Goal: Information Seeking & Learning: Stay updated

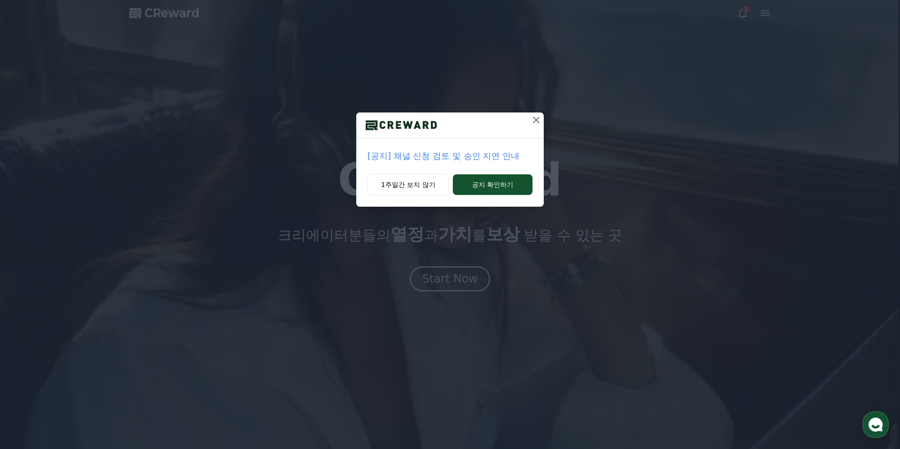
click at [443, 157] on p "[공지] 채널 신청 검토 및 승인 지연 안내" at bounding box center [450, 156] width 165 height 13
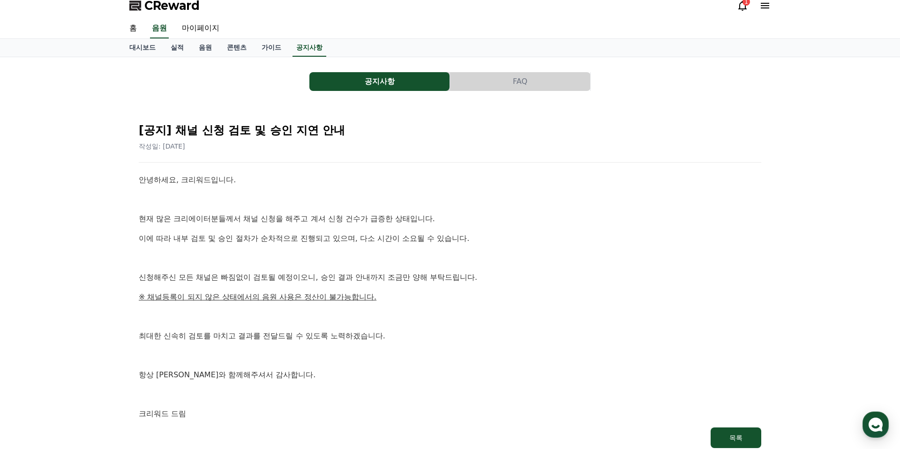
scroll to position [12, 0]
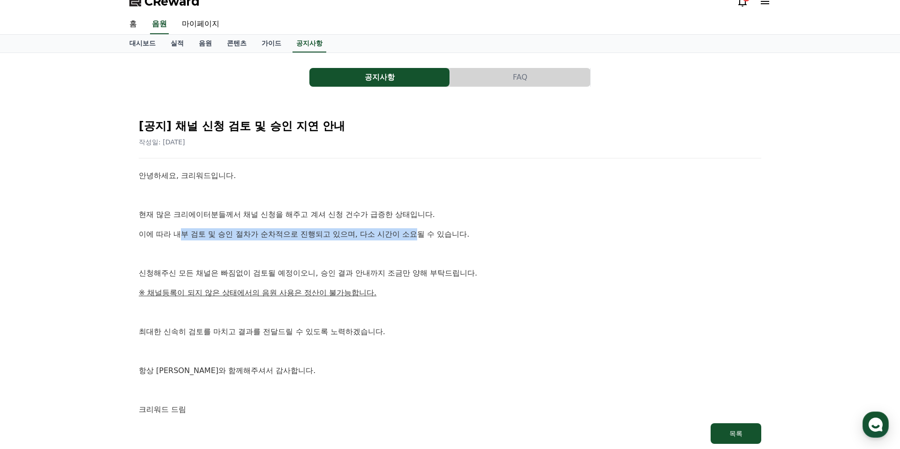
drag, startPoint x: 174, startPoint y: 231, endPoint x: 409, endPoint y: 231, distance: 235.4
click at [404, 231] on p "이에 따라 내부 검토 및 승인 절차가 순차적으로 진행되고 있으며, 다소 시간이 소요될 수 있습니다." at bounding box center [450, 234] width 623 height 12
click at [409, 231] on p "이에 따라 내부 검토 및 승인 절차가 순차적으로 진행되고 있으며, 다소 시간이 소요될 수 있습니다." at bounding box center [450, 234] width 623 height 12
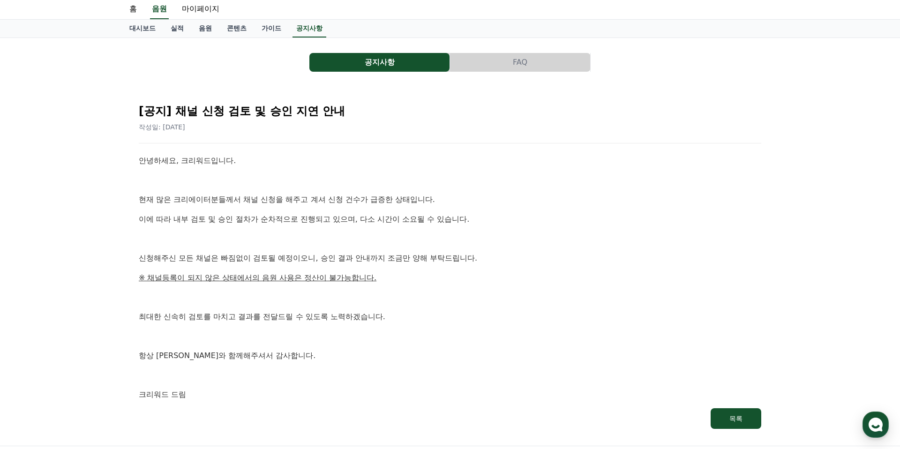
drag, startPoint x: 198, startPoint y: 258, endPoint x: 244, endPoint y: 257, distance: 46.0
click at [242, 258] on p "신청해주신 모든 채널은 빠짐없이 검토될 예정이오니, 승인 결과 안내까지 조금만 양해 부탁드립니다." at bounding box center [450, 258] width 623 height 12
click at [244, 257] on p "신청해주신 모든 채널은 빠짐없이 검토될 예정이오니, 승인 결과 안내까지 조금만 양해 부탁드립니다." at bounding box center [450, 258] width 623 height 12
drag, startPoint x: 173, startPoint y: 275, endPoint x: 266, endPoint y: 275, distance: 93.3
click at [266, 275] on u "※ 채널등록이 되지 않은 상태에서의 음원 사용은 정산이 불가능합니다." at bounding box center [258, 277] width 238 height 9
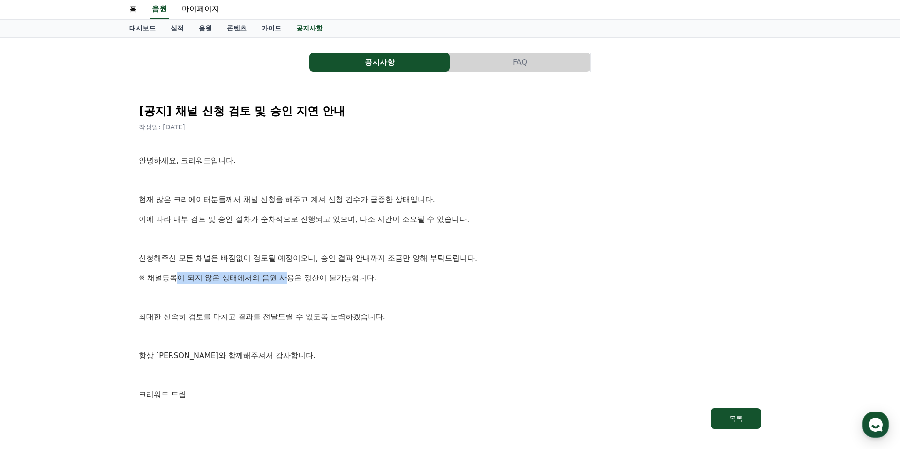
click at [266, 275] on u "※ 채널등록이 되지 않은 상태에서의 음원 사용은 정산이 불가능합니다." at bounding box center [258, 277] width 238 height 9
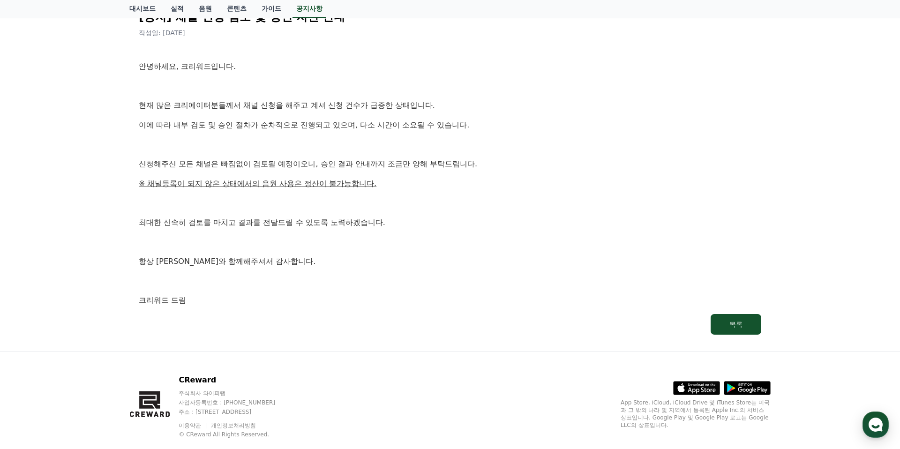
scroll to position [0, 0]
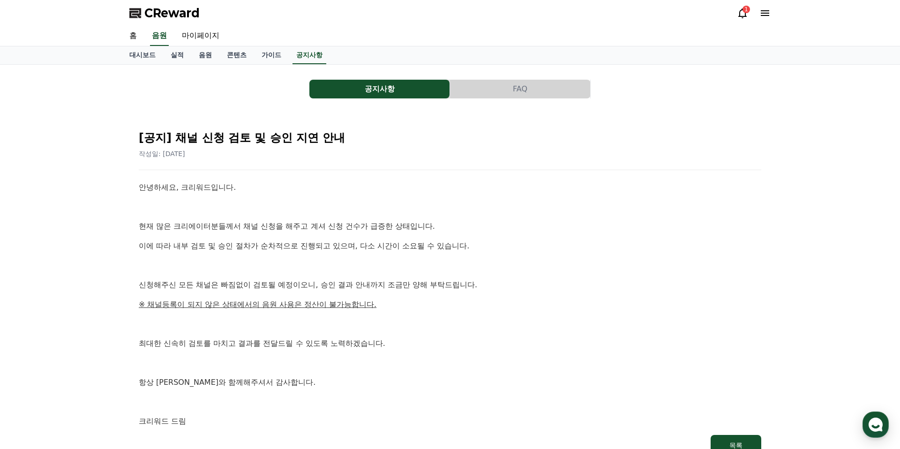
click at [747, 8] on div "1" at bounding box center [747, 10] width 8 height 8
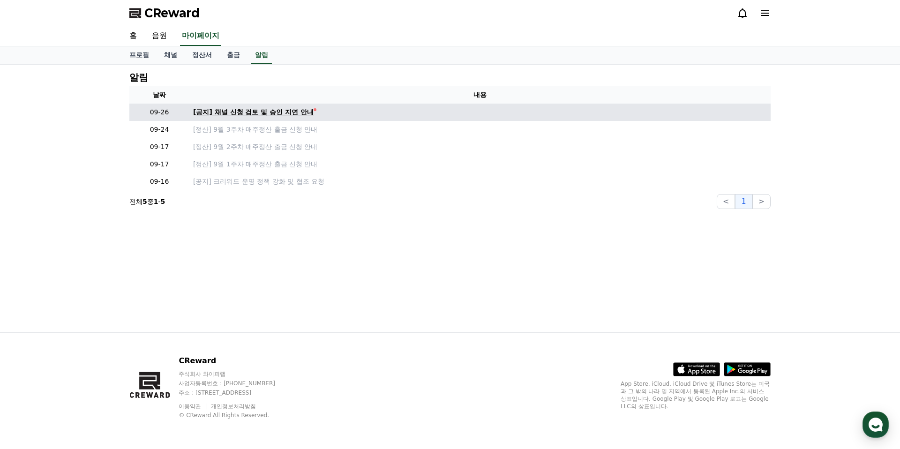
click at [270, 107] on div "[공지] 채널 신청 검토 및 승인 지연 안내" at bounding box center [253, 112] width 121 height 10
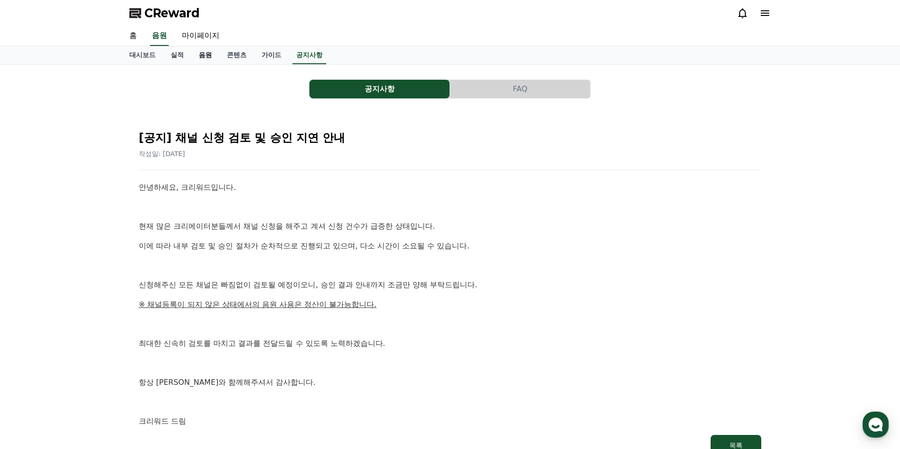
click at [202, 55] on link "음원" at bounding box center [205, 55] width 28 height 18
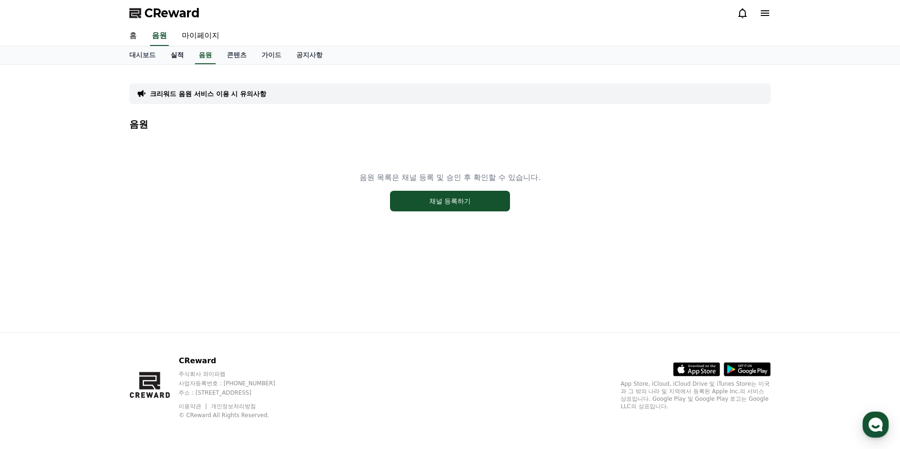
click at [171, 56] on link "실적" at bounding box center [177, 55] width 28 height 18
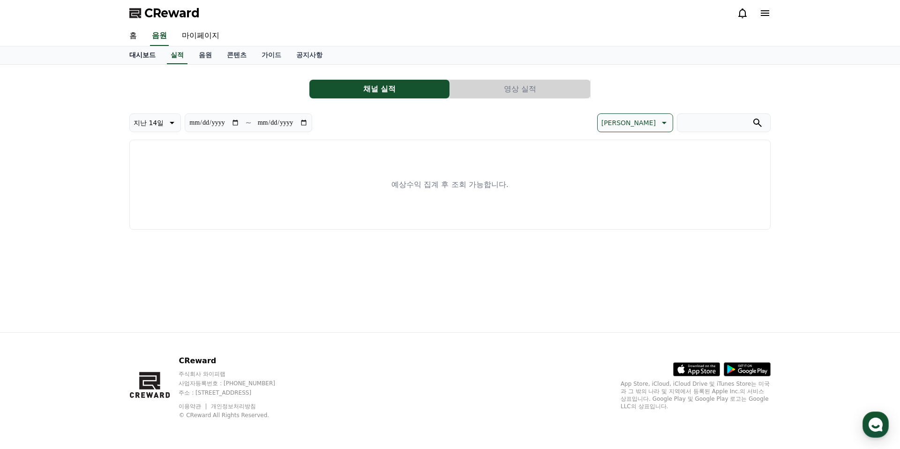
click at [146, 59] on link "대시보드" at bounding box center [142, 55] width 41 height 18
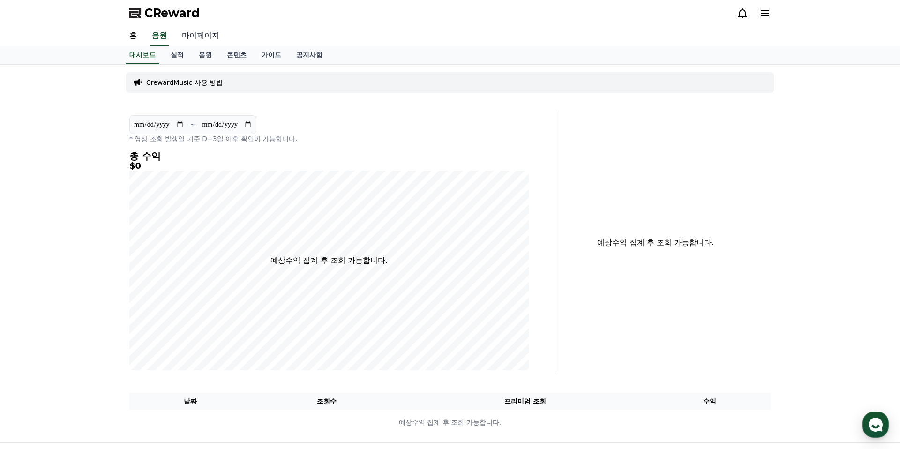
click at [198, 41] on link "마이페이지" at bounding box center [200, 36] width 53 height 20
select select "**********"
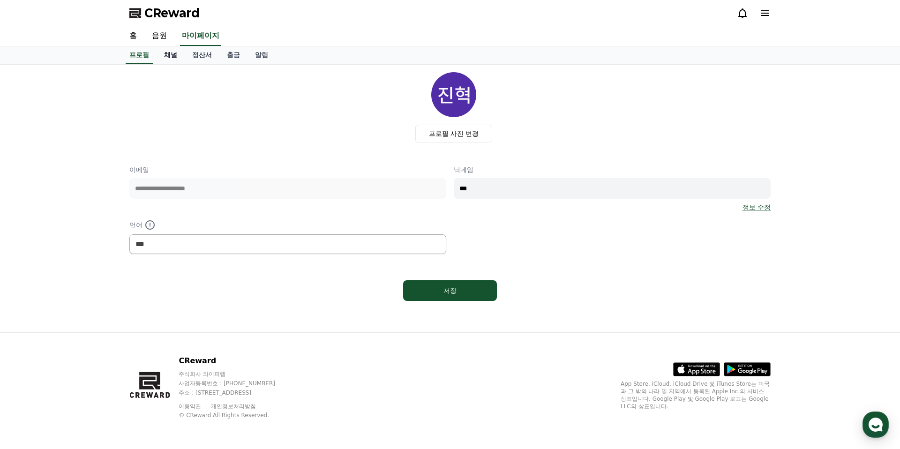
click at [165, 51] on link "채널" at bounding box center [171, 55] width 28 height 18
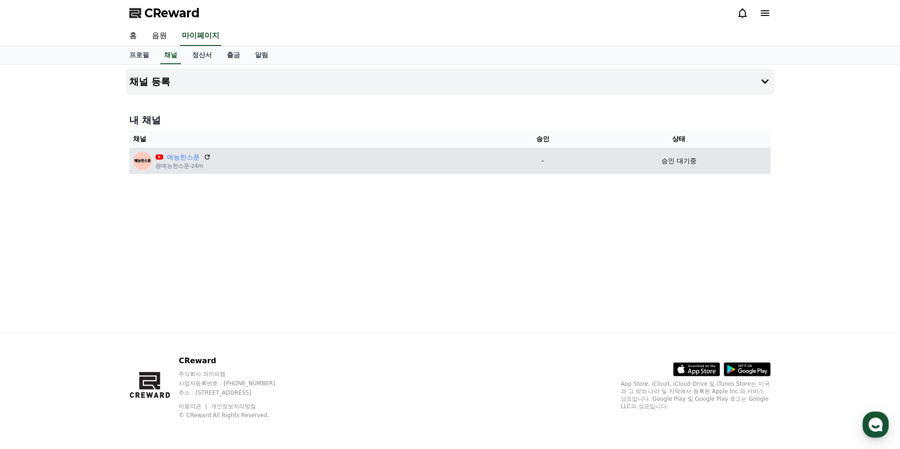
click at [254, 151] on div "예능한스푼 @예능한스푼-z4m" at bounding box center [314, 160] width 362 height 19
click at [170, 157] on link "예능한스푼" at bounding box center [183, 157] width 33 height 10
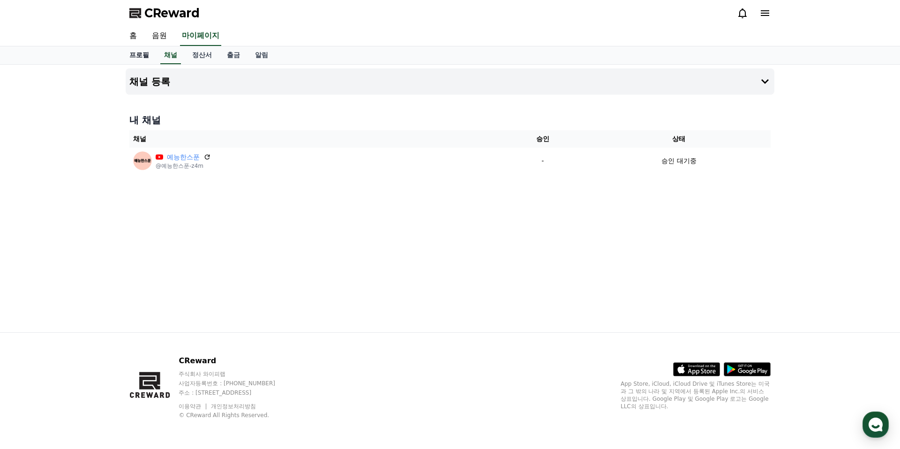
click at [143, 58] on link "프로필" at bounding box center [139, 55] width 35 height 18
select select "**********"
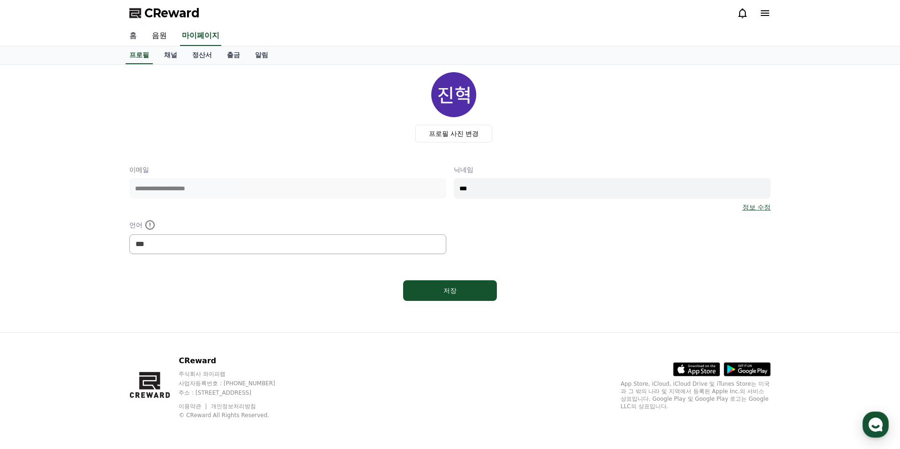
click at [136, 41] on link "홈" at bounding box center [133, 36] width 23 height 20
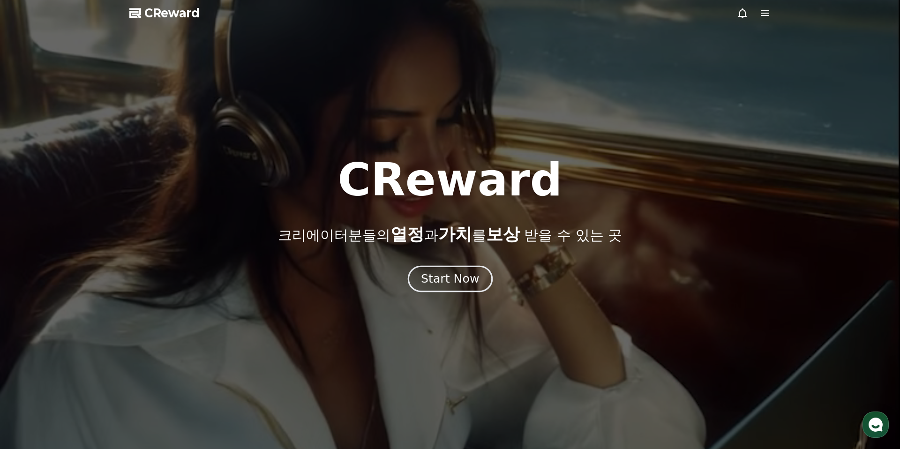
click at [442, 271] on div "Start Now" at bounding box center [450, 279] width 58 height 16
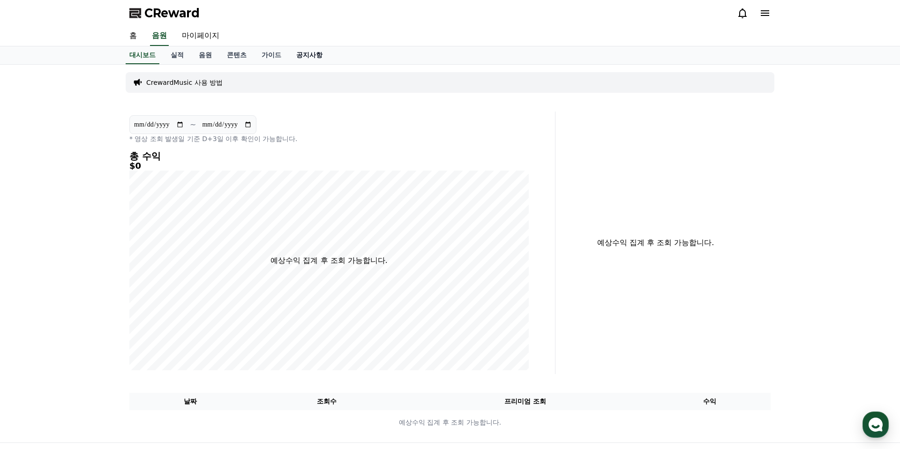
click at [289, 57] on link "공지사항" at bounding box center [309, 55] width 41 height 18
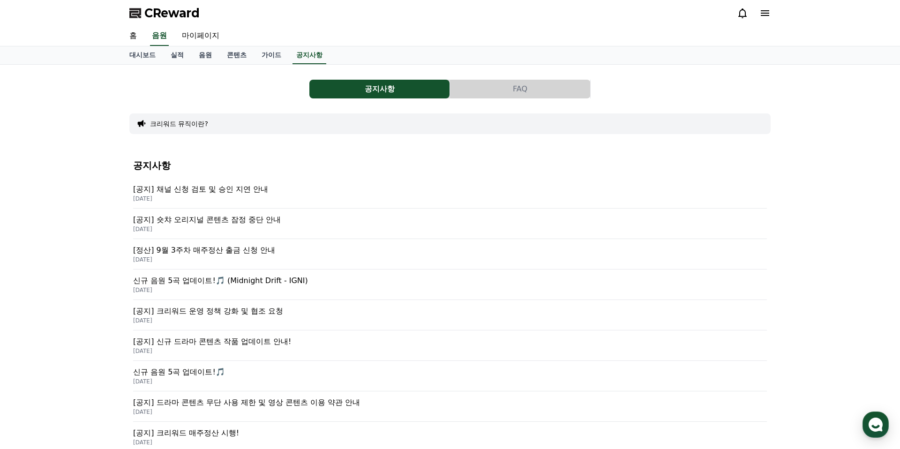
click at [203, 221] on p "[공지] 숏챠 오리지널 콘텐츠 잠정 중단 안내" at bounding box center [450, 219] width 634 height 11
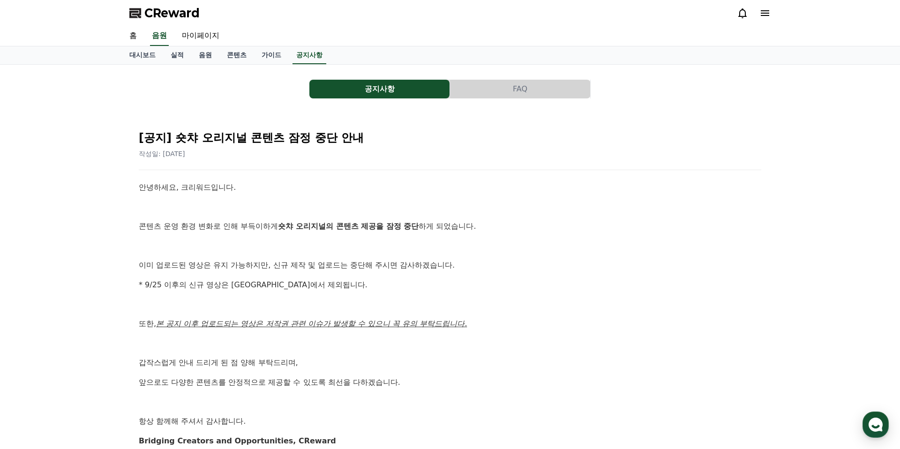
scroll to position [10, 0]
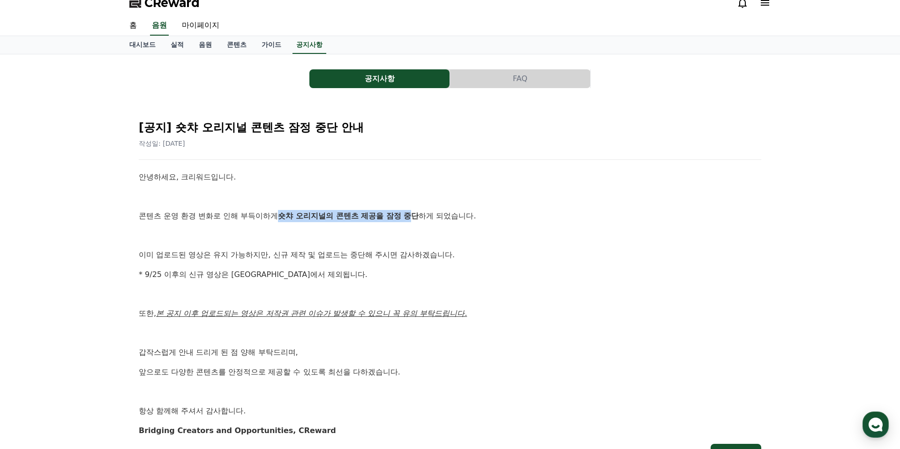
drag, startPoint x: 263, startPoint y: 217, endPoint x: 372, endPoint y: 218, distance: 108.8
click at [372, 218] on strong "숏챠 오리지널의 콘텐츠 제공을 잠정 중단" at bounding box center [348, 215] width 141 height 9
click at [269, 237] on p at bounding box center [450, 236] width 623 height 12
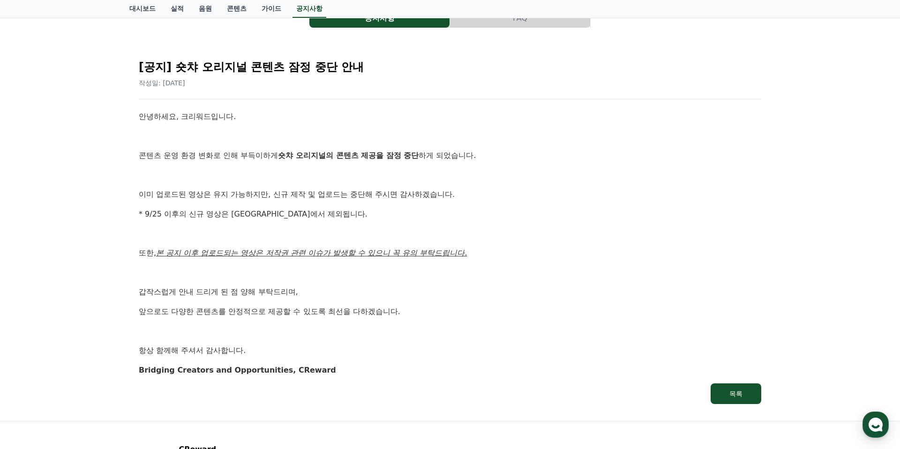
scroll to position [159, 0]
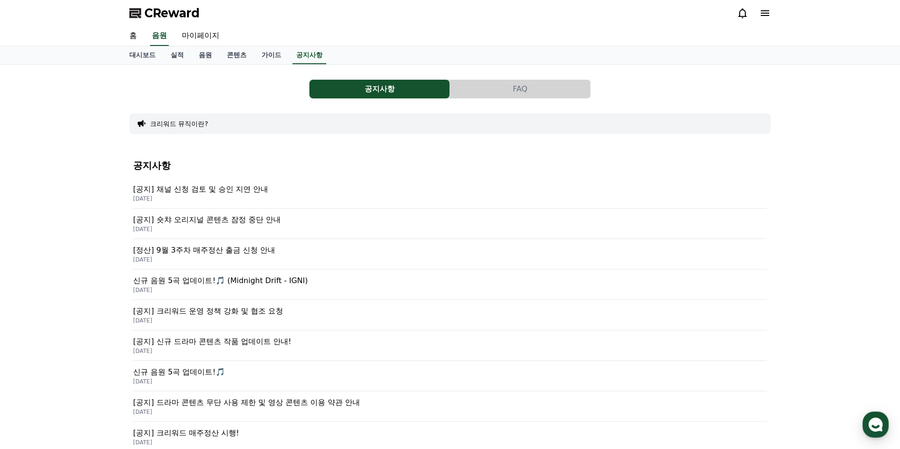
click at [212, 184] on p "[공지] 채널 신청 검토 및 승인 지연 안내" at bounding box center [450, 189] width 634 height 11
